Goal: Task Accomplishment & Management: Complete application form

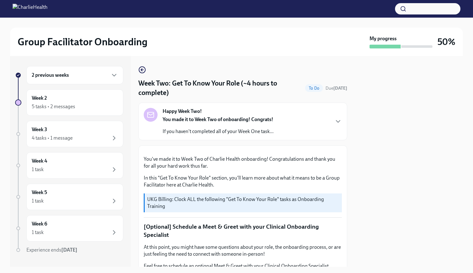
scroll to position [369, 0]
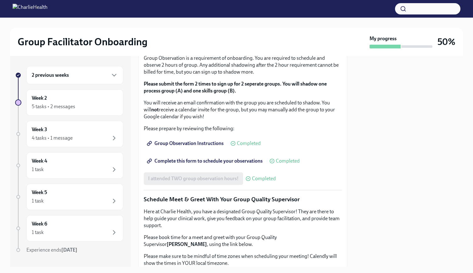
click at [217, 9] on span "I completed these three Docebo courses!" at bounding box center [192, 6] width 88 height 6
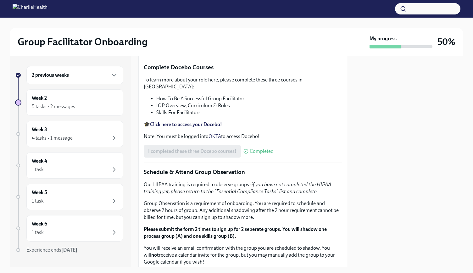
scroll to position [224, 0]
click at [288, 34] on p "At this point, you might have some questions about your role, the onboarding pr…" at bounding box center [243, 27] width 198 height 14
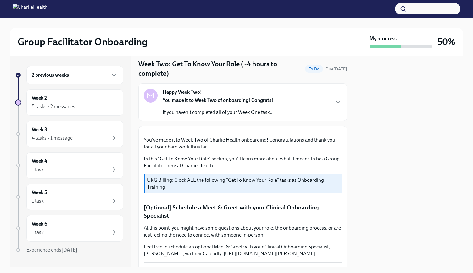
scroll to position [0, 0]
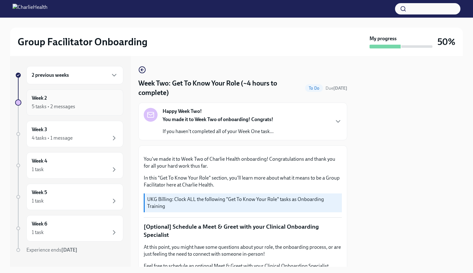
click at [55, 114] on div "Week 2 5 tasks • 2 messages" at bounding box center [74, 102] width 97 height 26
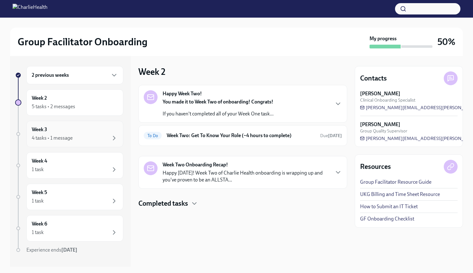
click at [77, 135] on div "4 tasks • 1 message" at bounding box center [75, 138] width 86 height 8
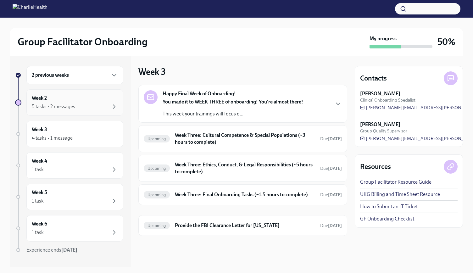
click at [101, 104] on div "5 tasks • 2 messages" at bounding box center [75, 107] width 86 height 8
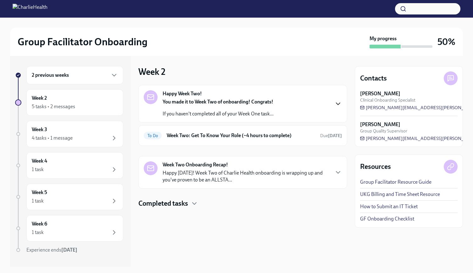
click at [337, 104] on icon "button" at bounding box center [339, 104] width 4 height 2
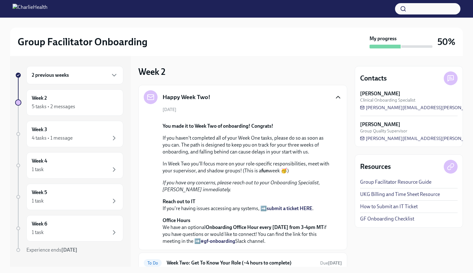
scroll to position [163, 0]
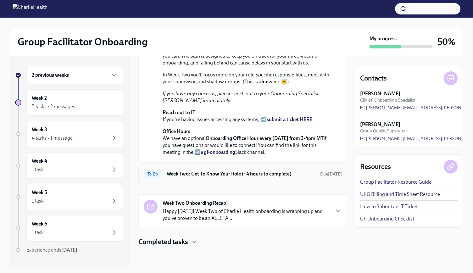
click at [328, 175] on strong "[DATE]" at bounding box center [335, 174] width 14 height 5
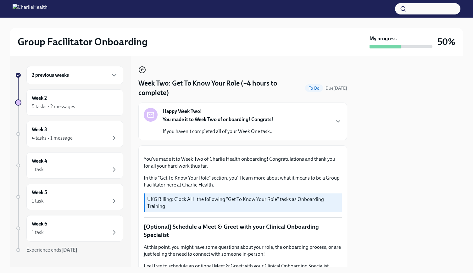
click at [144, 70] on icon "button" at bounding box center [143, 70] width 8 height 8
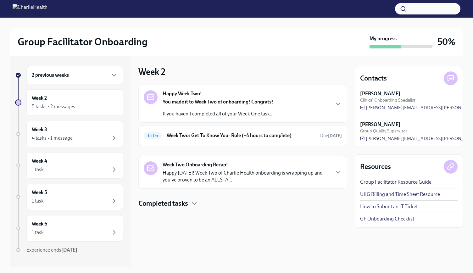
click at [256, 178] on p "Happy [DATE]! Week Two of Charlie Health onboarding is wrapping up and you've p…" at bounding box center [246, 177] width 167 height 14
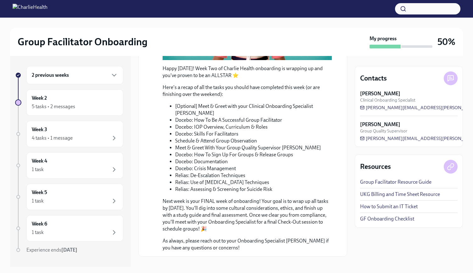
scroll to position [250, 0]
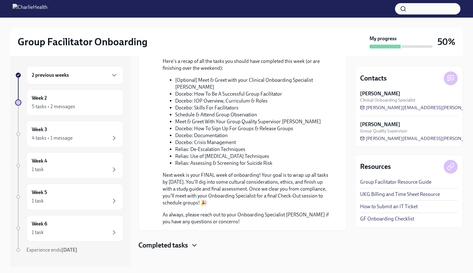
click at [195, 245] on icon "button" at bounding box center [195, 246] width 4 height 2
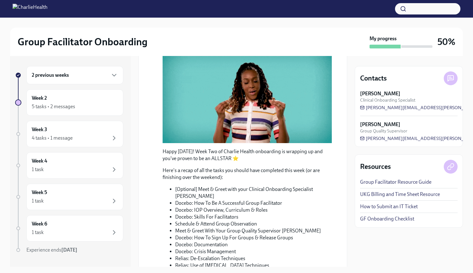
scroll to position [0, 0]
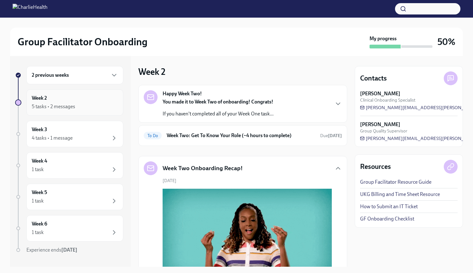
click at [82, 97] on div "Week 2 5 tasks • 2 messages" at bounding box center [75, 103] width 86 height 16
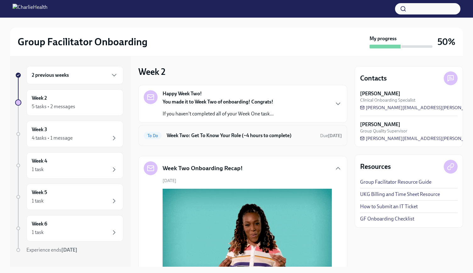
click at [222, 138] on h6 "Week Two: Get To Know Your Role (~4 hours to complete)" at bounding box center [241, 135] width 149 height 7
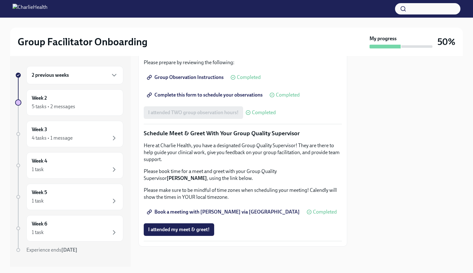
scroll to position [574, 0]
click at [201, 232] on span "I attended my meet & greet!" at bounding box center [179, 230] width 62 height 6
